Goal: Task Accomplishment & Management: Manage account settings

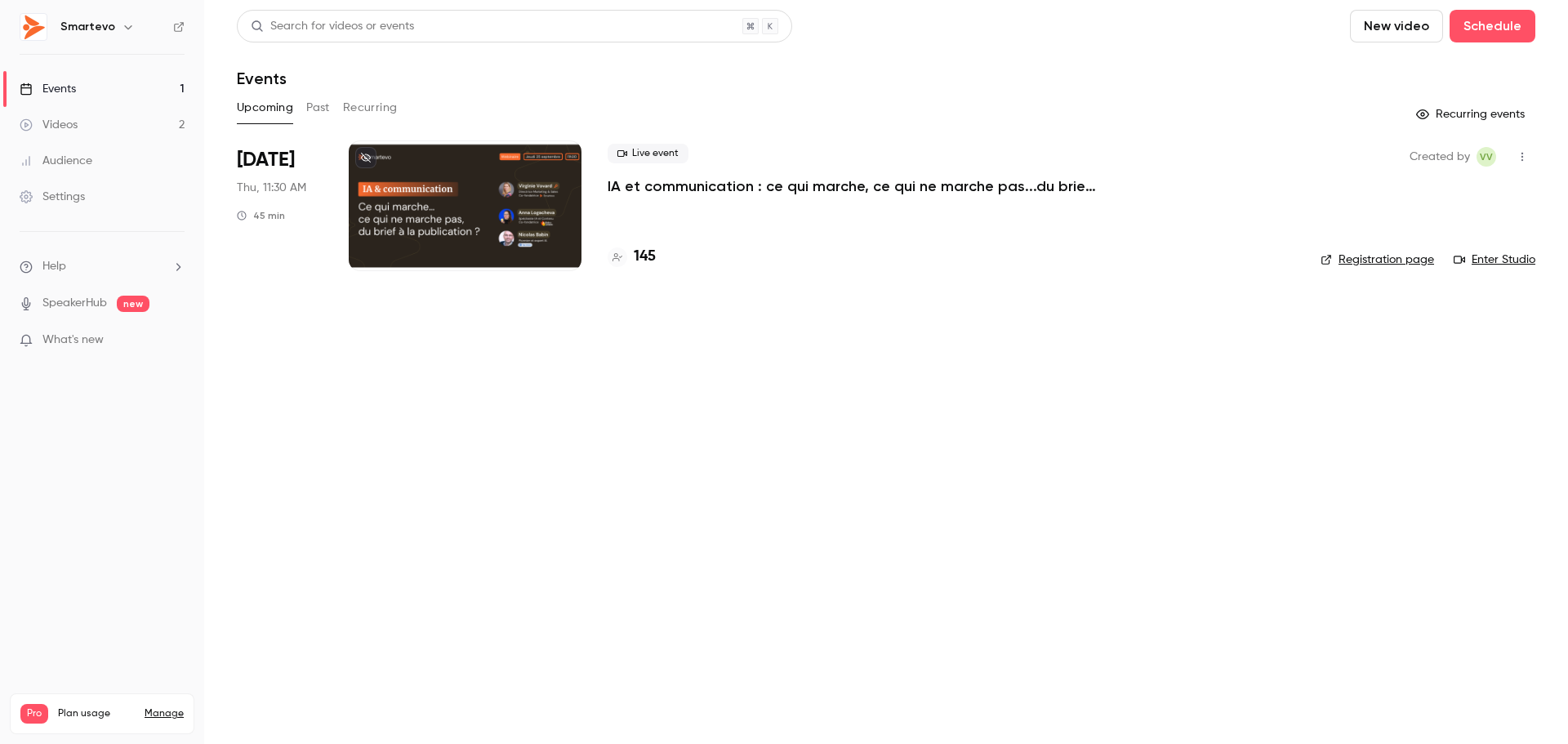
click at [70, 86] on div "Events" at bounding box center [48, 89] width 56 height 17
click at [540, 194] on div at bounding box center [465, 206] width 232 height 130
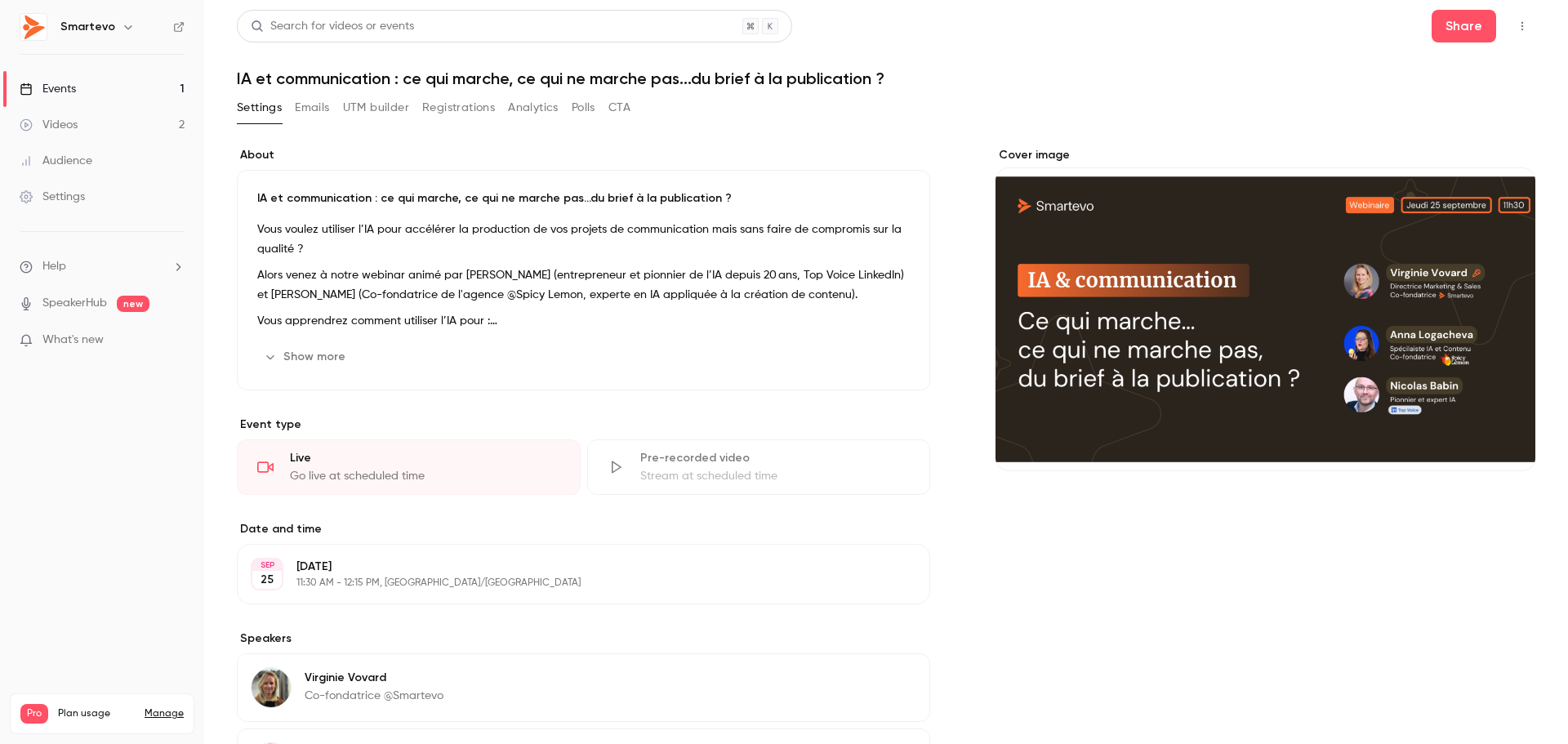
click at [444, 100] on button "Registrations" at bounding box center [458, 107] width 73 height 26
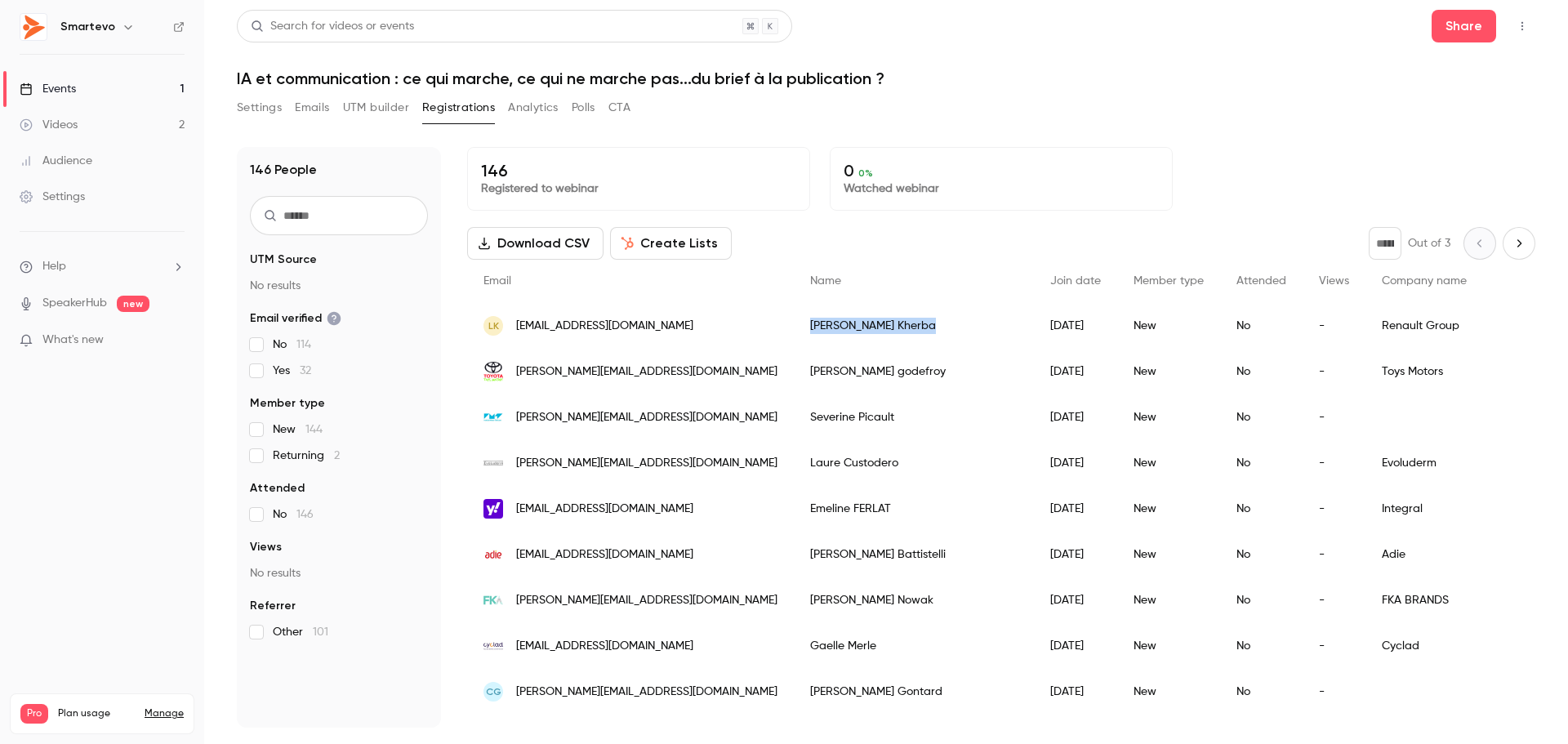
drag, startPoint x: 815, startPoint y: 325, endPoint x: 744, endPoint y: 327, distance: 71.0
click at [794, 327] on div "[PERSON_NAME]" at bounding box center [914, 326] width 240 height 46
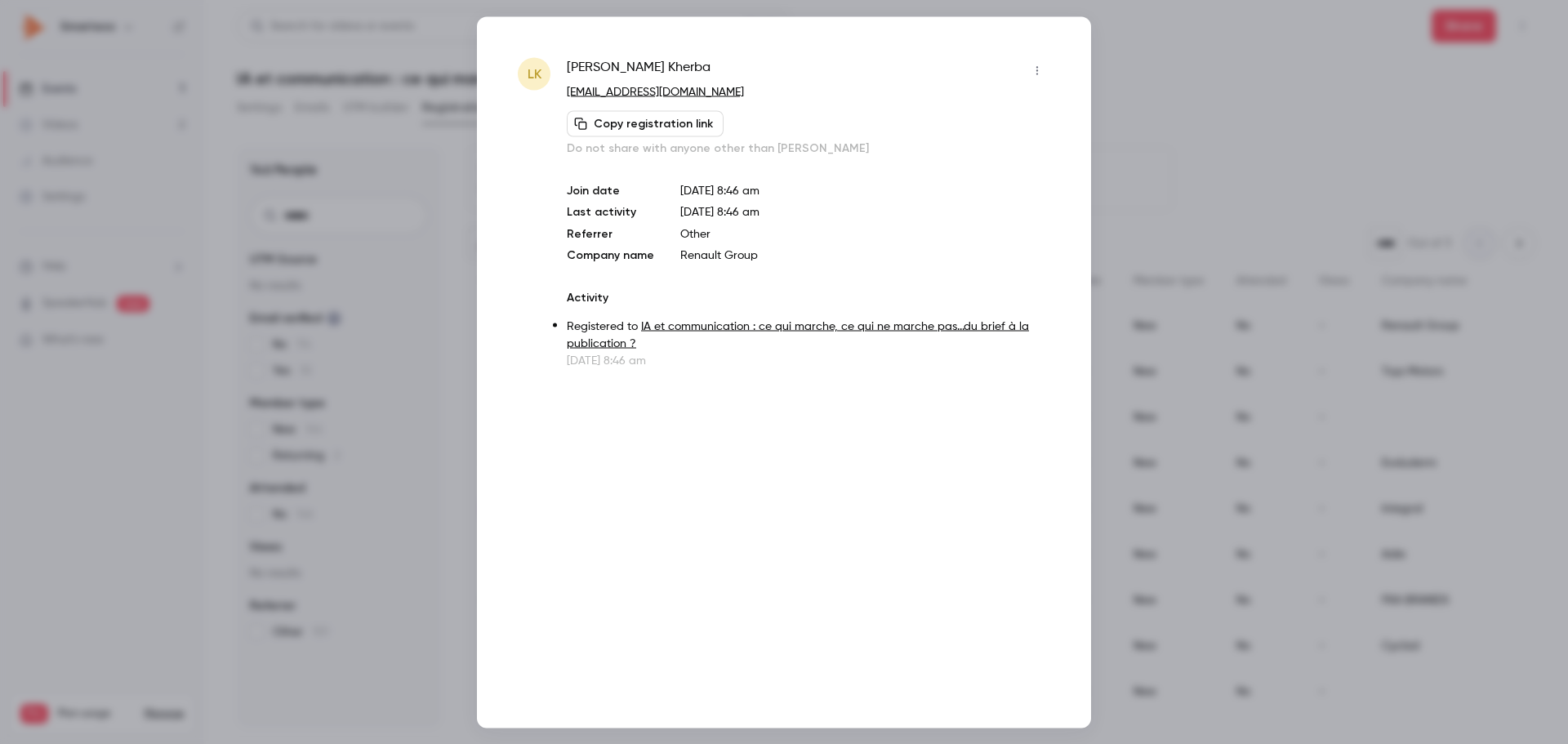
copy div "[PERSON_NAME]"
drag, startPoint x: 673, startPoint y: 68, endPoint x: 565, endPoint y: 71, distance: 108.0
click at [565, 71] on div "LK [PERSON_NAME] [EMAIL_ADDRESS][DOMAIN_NAME] Copy registration link Do not sha…" at bounding box center [784, 213] width 533 height 311
copy span "[PERSON_NAME]"
